Goal: Information Seeking & Learning: Learn about a topic

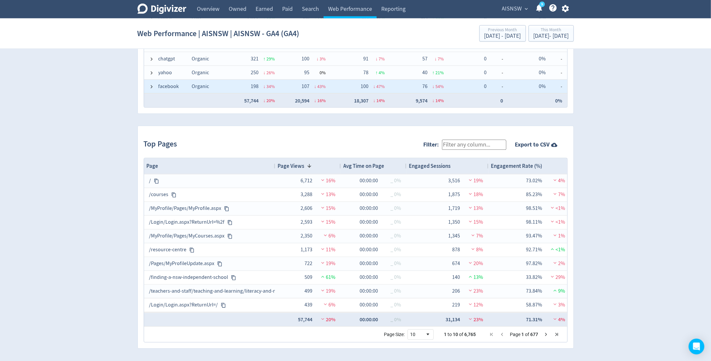
scroll to position [69, 0]
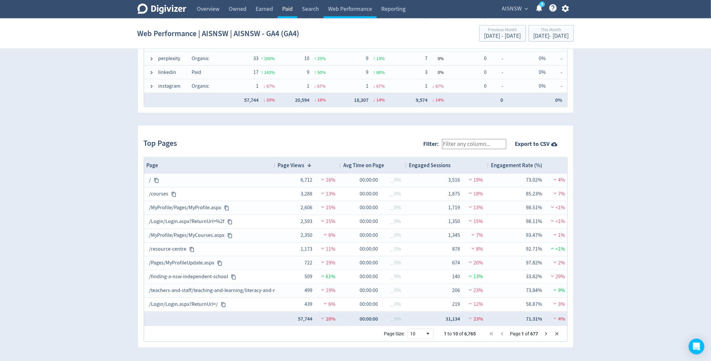
click at [290, 14] on link "Paid" at bounding box center [288, 9] width 20 height 18
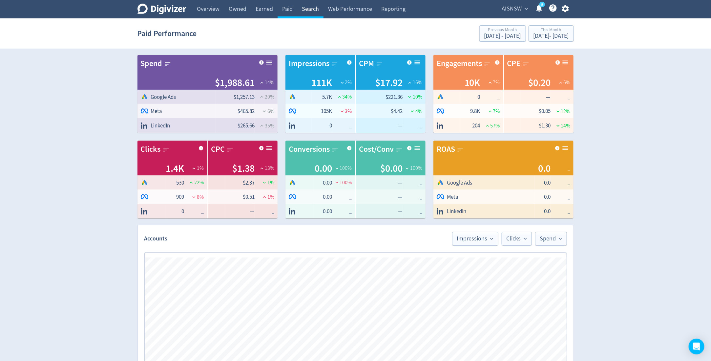
click at [317, 13] on link "Search" at bounding box center [310, 9] width 26 height 18
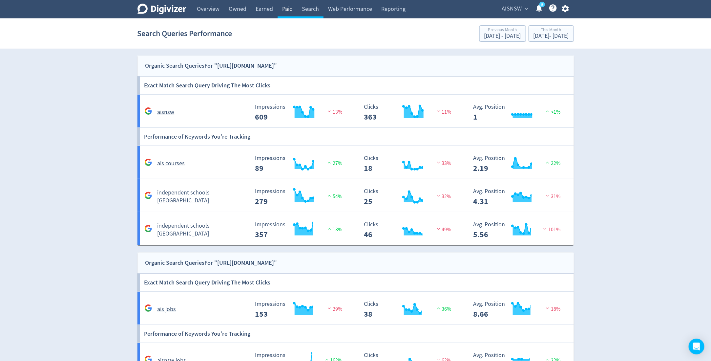
click at [282, 17] on link "Paid" at bounding box center [288, 9] width 20 height 18
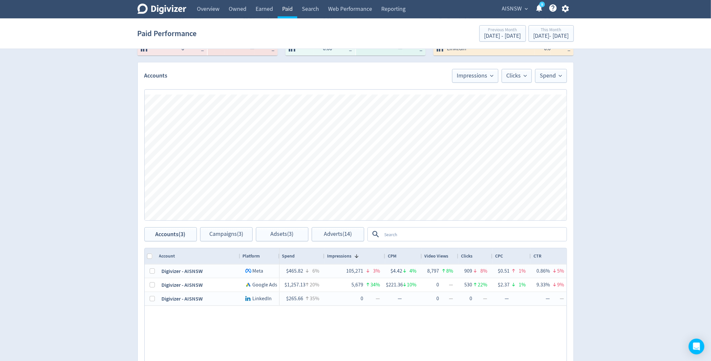
scroll to position [268, 0]
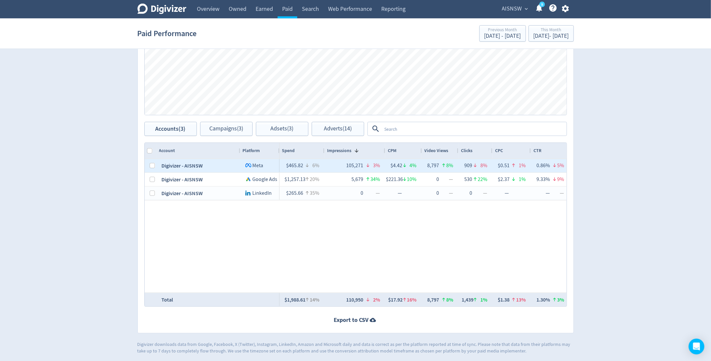
click at [155, 165] on div at bounding box center [151, 165] width 12 height 13
click at [152, 164] on input "Press Space to toggle row selection (unchecked)" at bounding box center [152, 165] width 5 height 5
checkbox input "true"
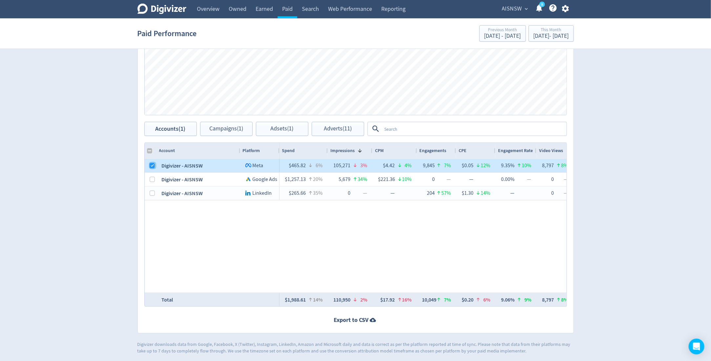
checkbox input "false"
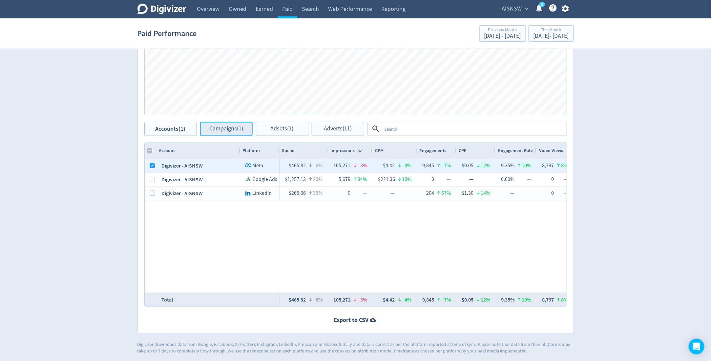
click at [224, 132] on button "Campaigns (1)" at bounding box center [226, 129] width 53 height 14
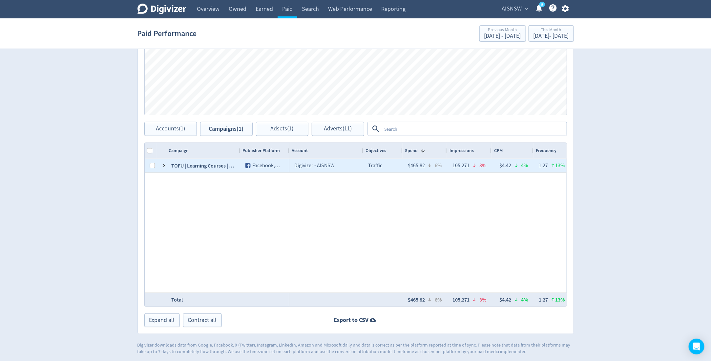
click at [148, 165] on div at bounding box center [151, 165] width 12 height 13
click at [149, 165] on div at bounding box center [151, 165] width 12 height 13
click at [157, 165] on div "120214804953040041" at bounding box center [162, 165] width 11 height 13
click at [151, 165] on input "Press Space to toggle row selection (unchecked)" at bounding box center [152, 165] width 5 height 5
checkbox input "true"
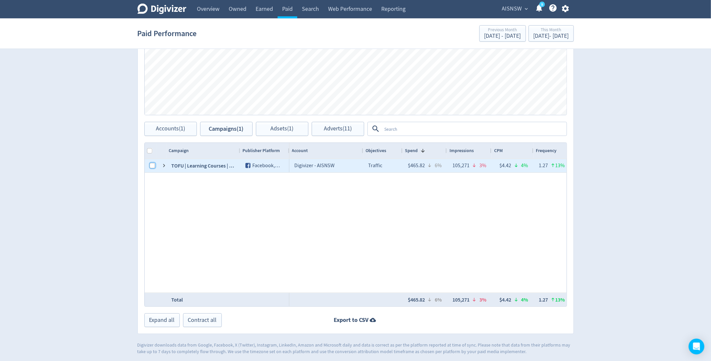
checkbox input "true"
click at [277, 127] on span "Adsets (1)" at bounding box center [282, 129] width 23 height 6
click at [153, 167] on input "Press Space to toggle row selection (unchecked)" at bounding box center [152, 165] width 5 height 5
checkbox input "true"
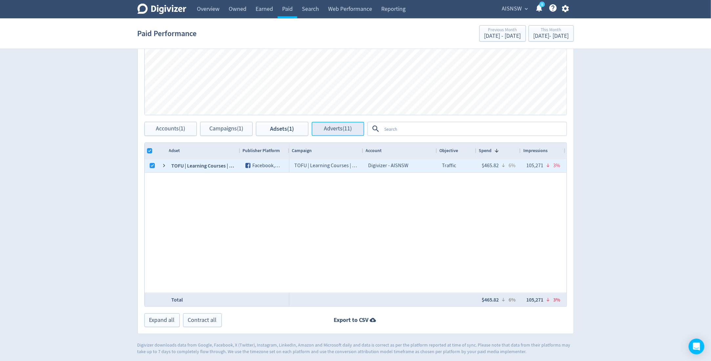
click at [345, 126] on span "Adverts (11)" at bounding box center [338, 129] width 28 height 6
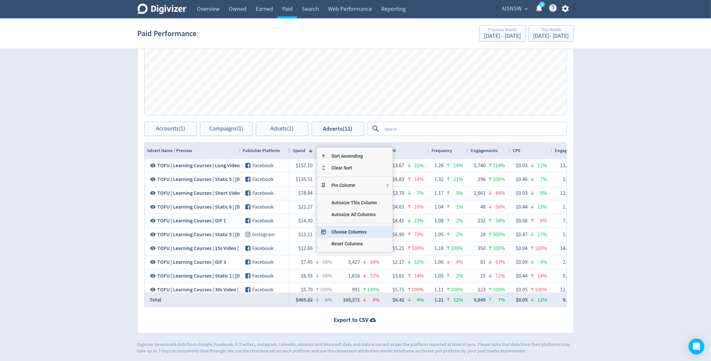
click at [349, 233] on span "Choose Columns" at bounding box center [354, 232] width 56 height 12
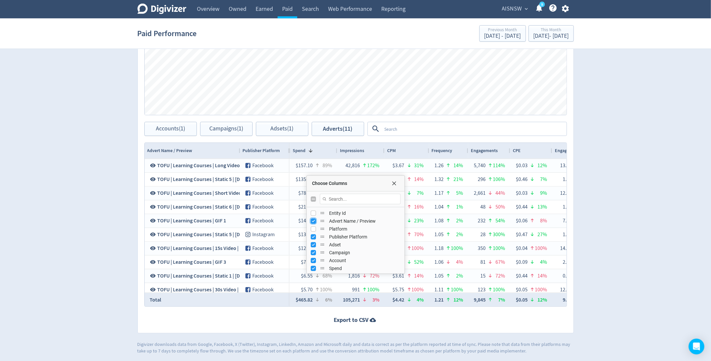
click at [314, 219] on input "Press SPACE to toggle visibility (visible)" at bounding box center [313, 220] width 5 height 5
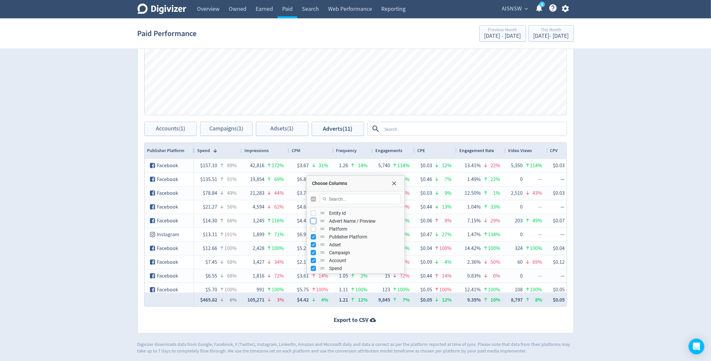
click at [313, 219] on input "Press SPACE to toggle visibility (hidden)" at bounding box center [313, 220] width 5 height 5
checkbox input "true"
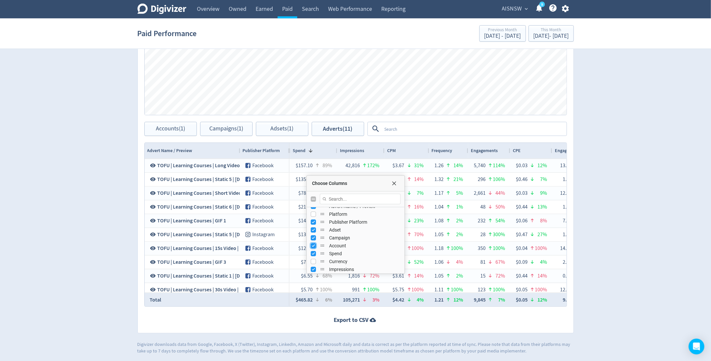
click at [313, 243] on input "Press SPACE to toggle visibility (visible)" at bounding box center [313, 245] width 5 height 5
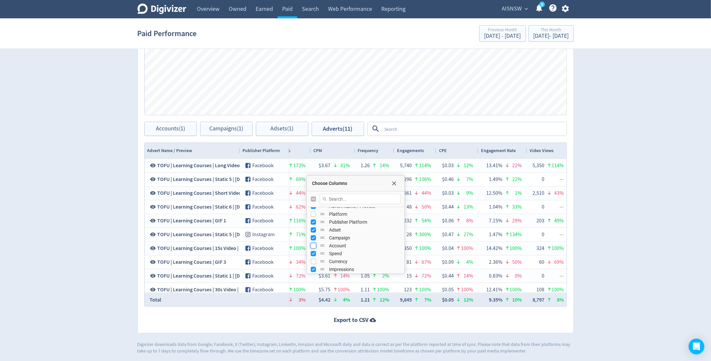
click at [313, 243] on input "Press SPACE to toggle visibility (hidden)" at bounding box center [313, 245] width 5 height 5
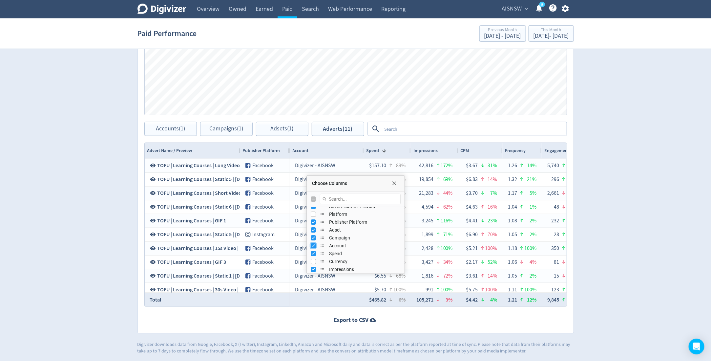
click at [311, 246] on input "Press SPACE to toggle visibility (visible)" at bounding box center [313, 245] width 5 height 5
checkbox input "false"
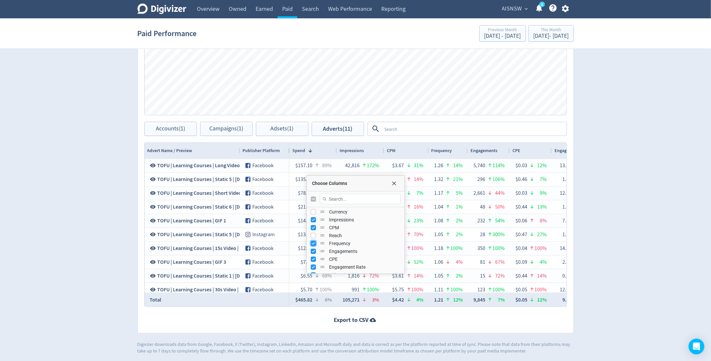
click at [314, 244] on input "Press SPACE to toggle visibility (visible)" at bounding box center [313, 243] width 5 height 5
checkbox input "false"
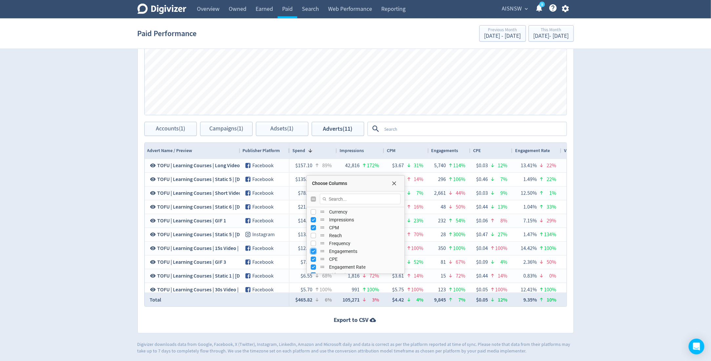
click at [313, 249] on input "Press SPACE to toggle visibility (visible)" at bounding box center [313, 251] width 5 height 5
checkbox input "false"
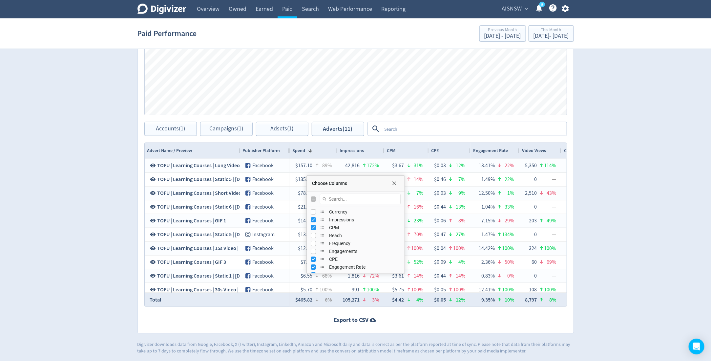
click at [309, 257] on div "CPE" at bounding box center [356, 259] width 98 height 8
click at [315, 257] on div "Engagement includes photo views, clicks, link clicks, and video views of at lea…" at bounding box center [362, 269] width 98 height 30
click at [314, 257] on input "Press SPACE to toggle visibility (visible)" at bounding box center [313, 258] width 5 height 5
checkbox input "false"
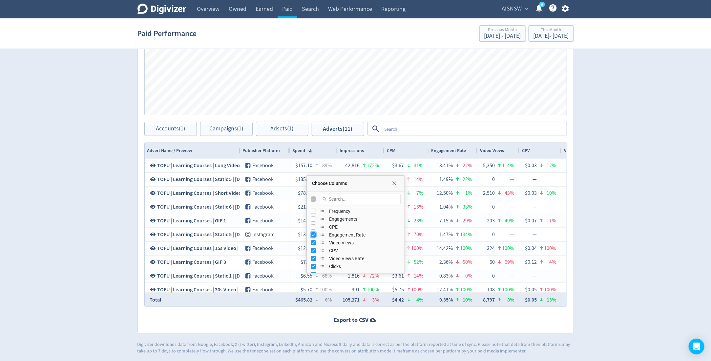
click at [314, 234] on input "Press SPACE to toggle visibility (visible)" at bounding box center [313, 234] width 5 height 5
checkbox input "false"
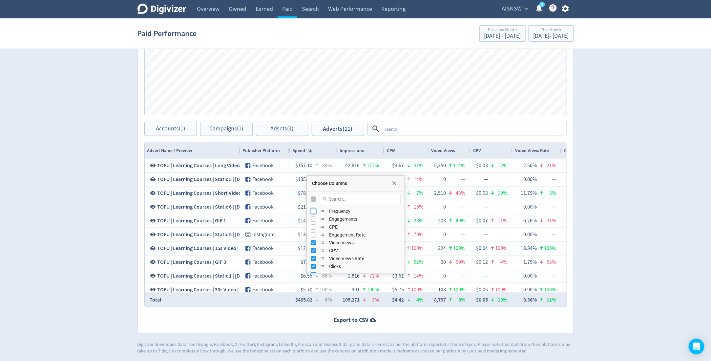
click at [312, 210] on input "Press SPACE to toggle visibility (hidden)" at bounding box center [313, 210] width 5 height 5
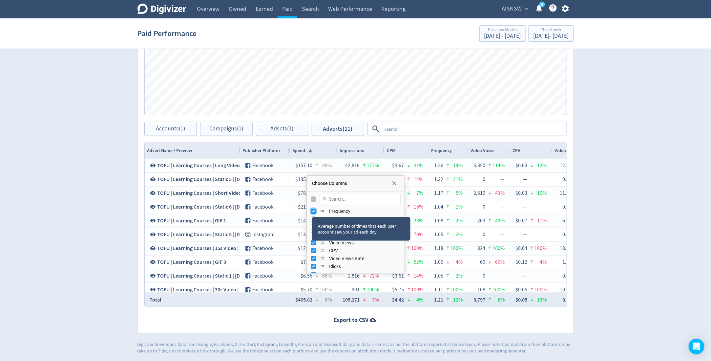
click at [312, 210] on input "Press SPACE to toggle visibility (visible)" at bounding box center [313, 210] width 5 height 5
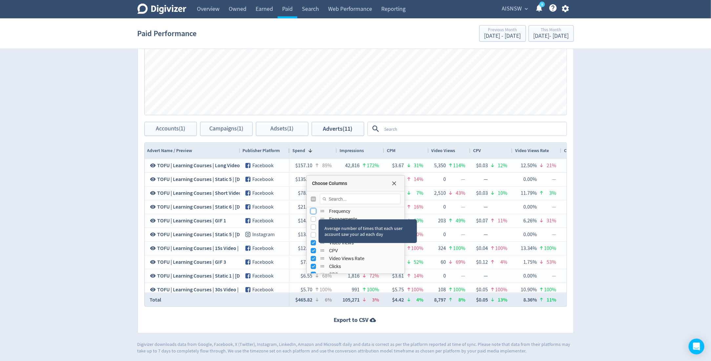
click at [313, 210] on input "Press SPACE to toggle visibility (hidden)" at bounding box center [313, 210] width 5 height 5
checkbox input "true"
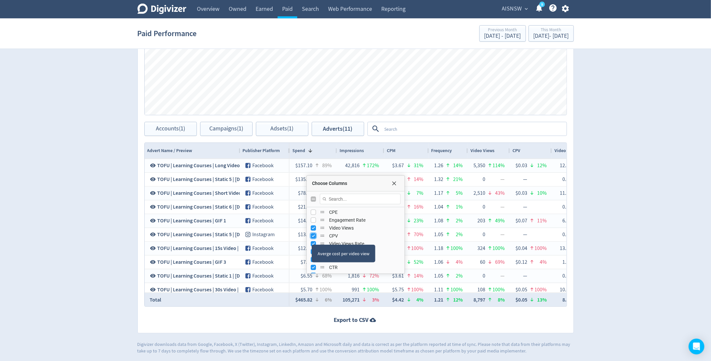
click at [312, 236] on input "Press SPACE to toggle visibility (visible)" at bounding box center [313, 235] width 5 height 5
checkbox input "false"
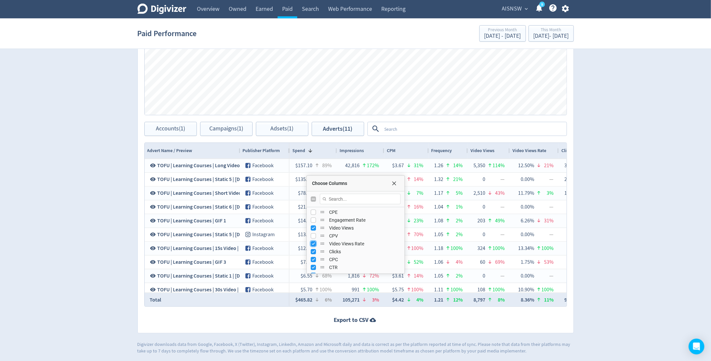
click at [312, 244] on input "Press SPACE to toggle visibility (visible)" at bounding box center [313, 243] width 5 height 5
checkbox input "false"
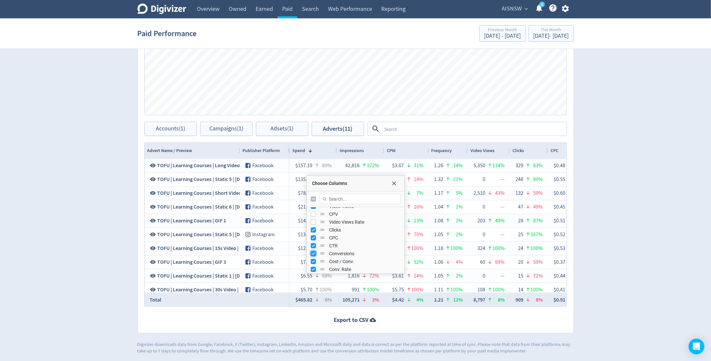
click at [313, 254] on input "Press SPACE to toggle visibility (visible)" at bounding box center [313, 253] width 5 height 5
checkbox input "false"
click at [314, 263] on input "Press SPACE to toggle visibility (visible)" at bounding box center [313, 261] width 5 height 5
checkbox input "false"
click at [314, 268] on input "Press SPACE to toggle visibility (visible)" at bounding box center [313, 269] width 5 height 5
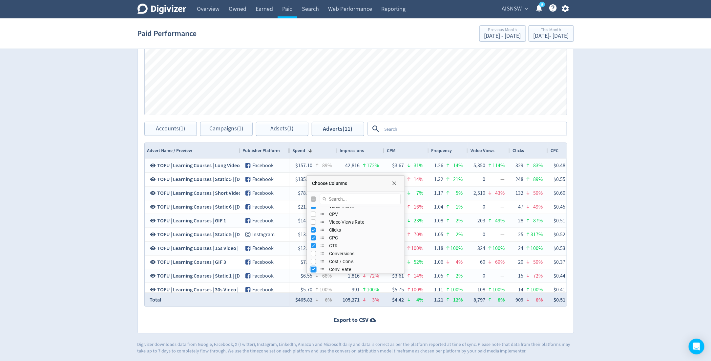
checkbox input "false"
click at [393, 186] on div "Choose Columns" at bounding box center [356, 184] width 98 height 16
click at [395, 183] on span "Choose Columns" at bounding box center [394, 183] width 5 height 5
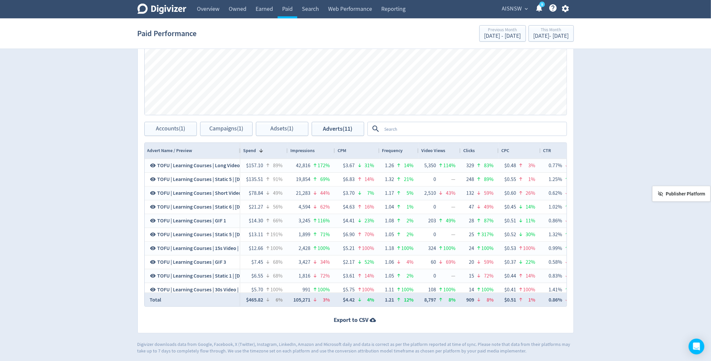
drag, startPoint x: 260, startPoint y: 147, endPoint x: 717, endPoint y: 195, distance: 459.8
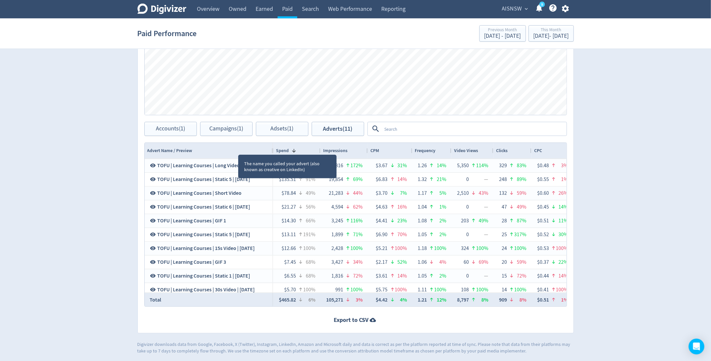
drag, startPoint x: 239, startPoint y: 147, endPoint x: 271, endPoint y: 149, distance: 32.6
click at [271, 149] on div at bounding box center [272, 151] width 3 height 16
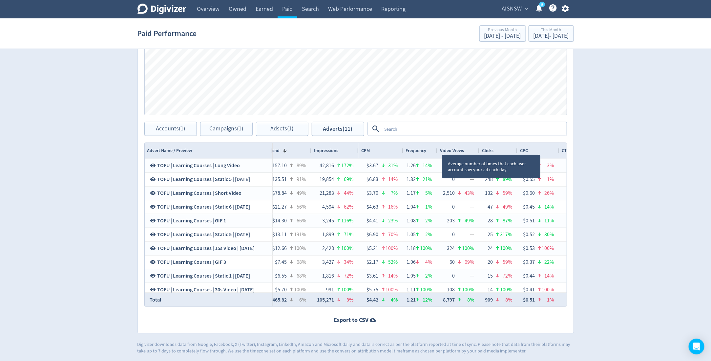
drag, startPoint x: 442, startPoint y: 148, endPoint x: 437, endPoint y: 149, distance: 5.0
click at [437, 149] on div at bounding box center [437, 151] width 3 height 16
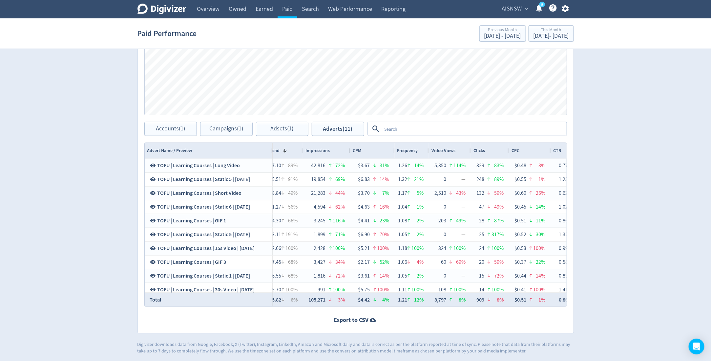
drag, startPoint x: 310, startPoint y: 150, endPoint x: 301, endPoint y: 150, distance: 8.5
click at [301, 150] on div at bounding box center [302, 151] width 3 height 16
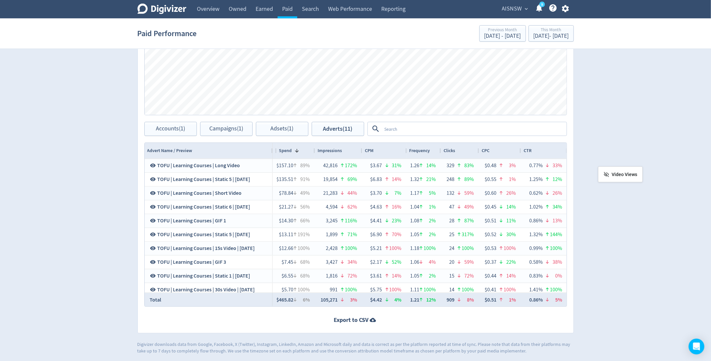
drag, startPoint x: 453, startPoint y: 151, endPoint x: 602, endPoint y: 169, distance: 149.5
click at [469, 155] on div "Clicks" at bounding box center [457, 150] width 33 height 12
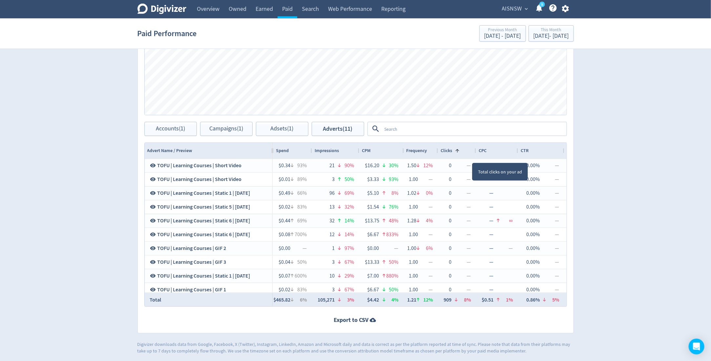
click at [469, 155] on div "Clicks 1" at bounding box center [457, 150] width 33 height 12
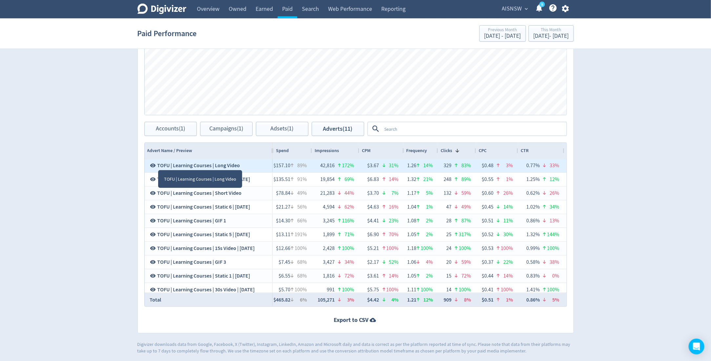
click at [154, 164] on icon at bounding box center [153, 165] width 6 height 6
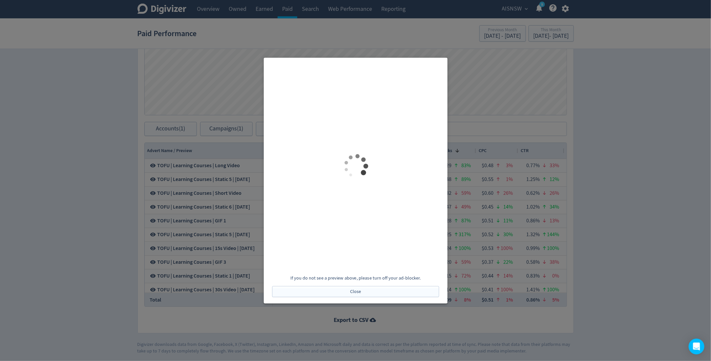
click at [588, 165] on div at bounding box center [355, 180] width 711 height 361
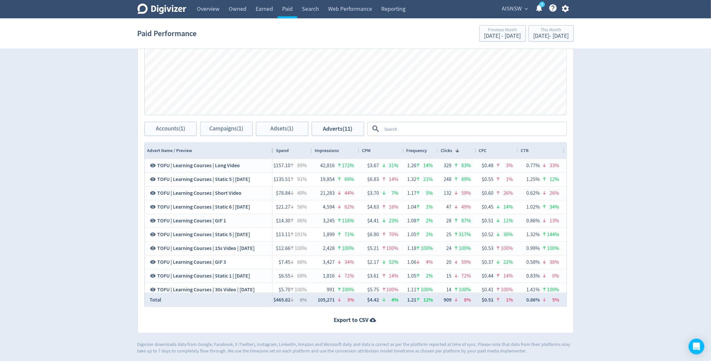
click at [523, 152] on span "CTR" at bounding box center [525, 150] width 8 height 6
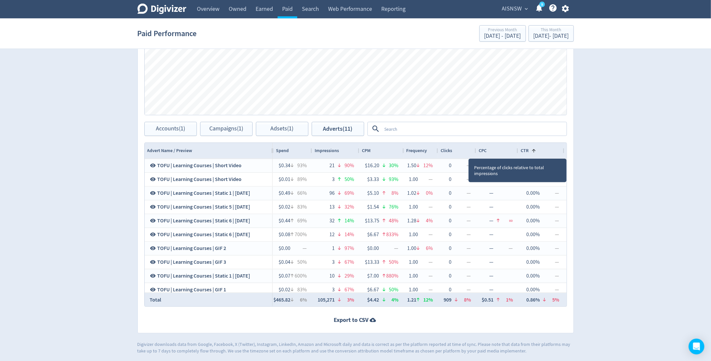
click at [523, 152] on span "CTR" at bounding box center [525, 150] width 8 height 6
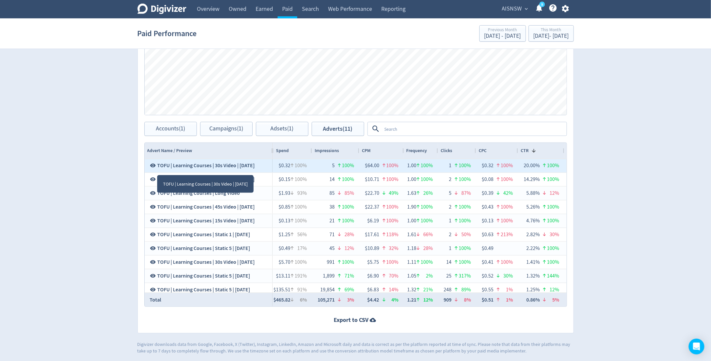
click at [152, 165] on icon at bounding box center [153, 165] width 6 height 6
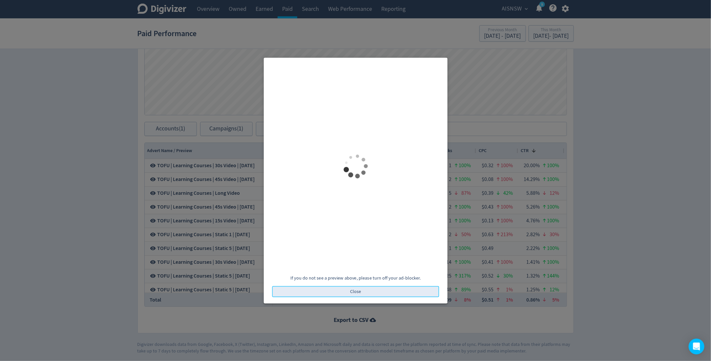
click at [343, 288] on button "Close" at bounding box center [355, 291] width 167 height 11
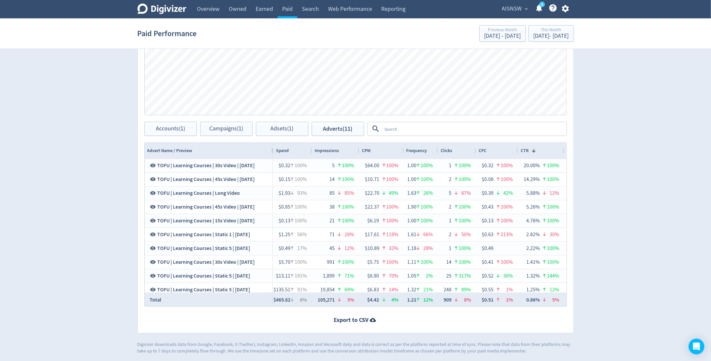
click at [469, 152] on div "Clicks" at bounding box center [457, 150] width 33 height 12
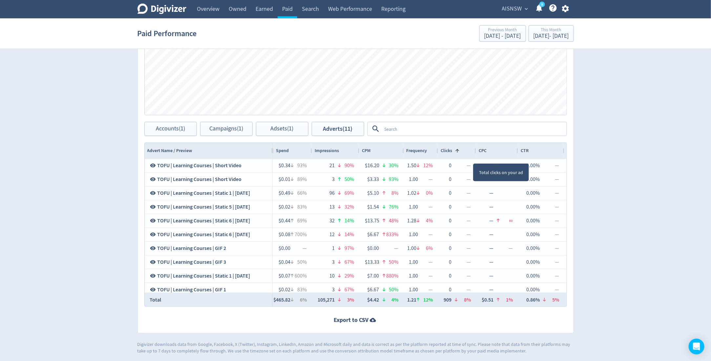
click at [469, 152] on div "Clicks 1" at bounding box center [457, 150] width 33 height 12
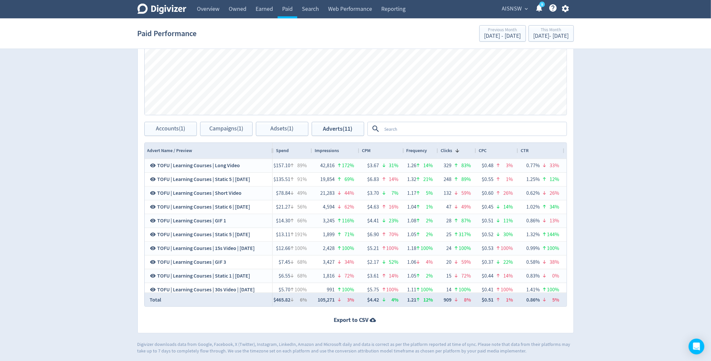
click at [546, 146] on div "CTR" at bounding box center [541, 150] width 41 height 12
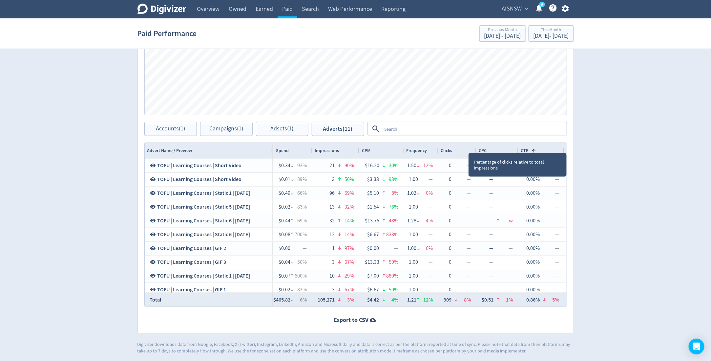
click at [546, 146] on div "CTR 1" at bounding box center [541, 150] width 41 height 12
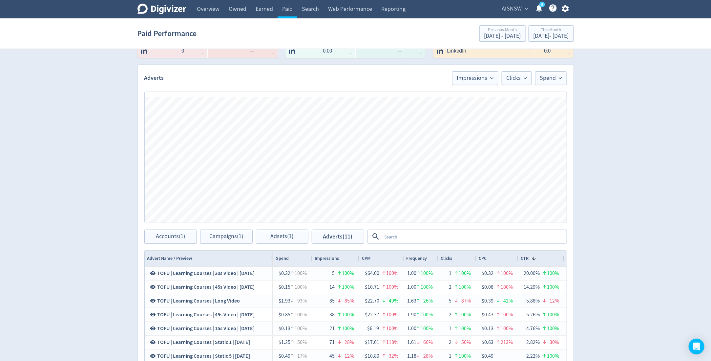
scroll to position [71, 0]
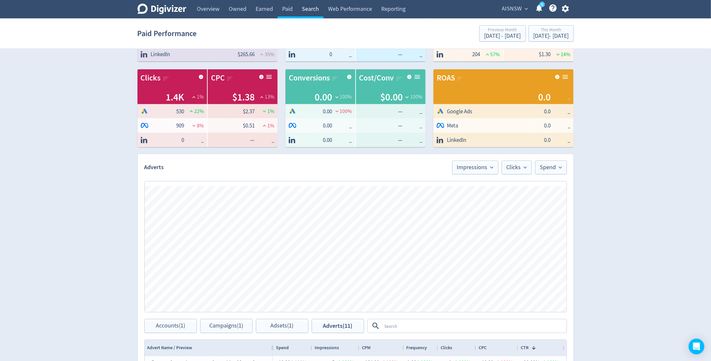
click at [313, 8] on link "Search" at bounding box center [310, 9] width 26 height 18
